Goal: Information Seeking & Learning: Learn about a topic

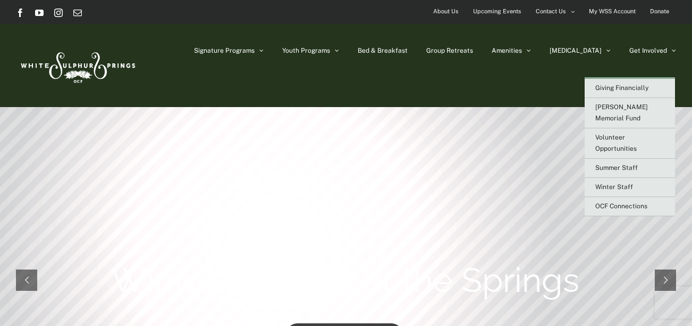
click at [621, 145] on link "Volunteer Opportunities" at bounding box center [630, 143] width 90 height 30
click at [621, 147] on link "Volunteer Opportunities" at bounding box center [630, 143] width 90 height 30
click at [621, 158] on link "Summer Staff" at bounding box center [630, 167] width 90 height 19
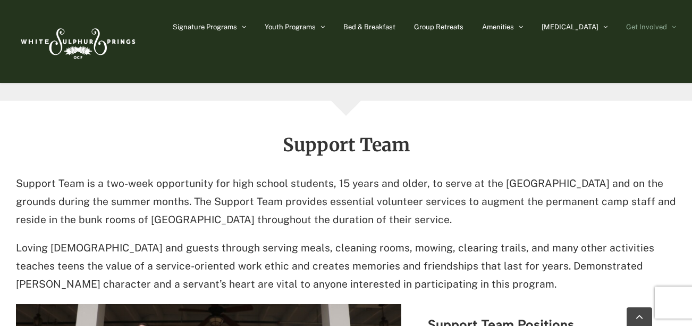
scroll to position [2399, 0]
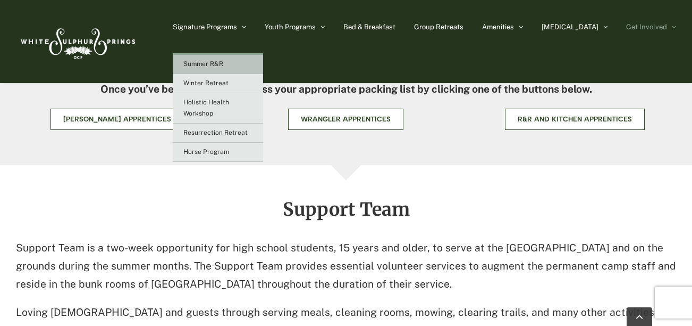
click at [263, 64] on link "Summer R&R" at bounding box center [218, 64] width 90 height 19
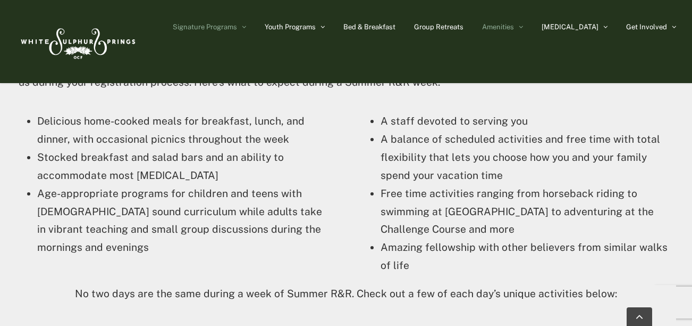
scroll to position [2154, 0]
